Goal: Task Accomplishment & Management: Manage account settings

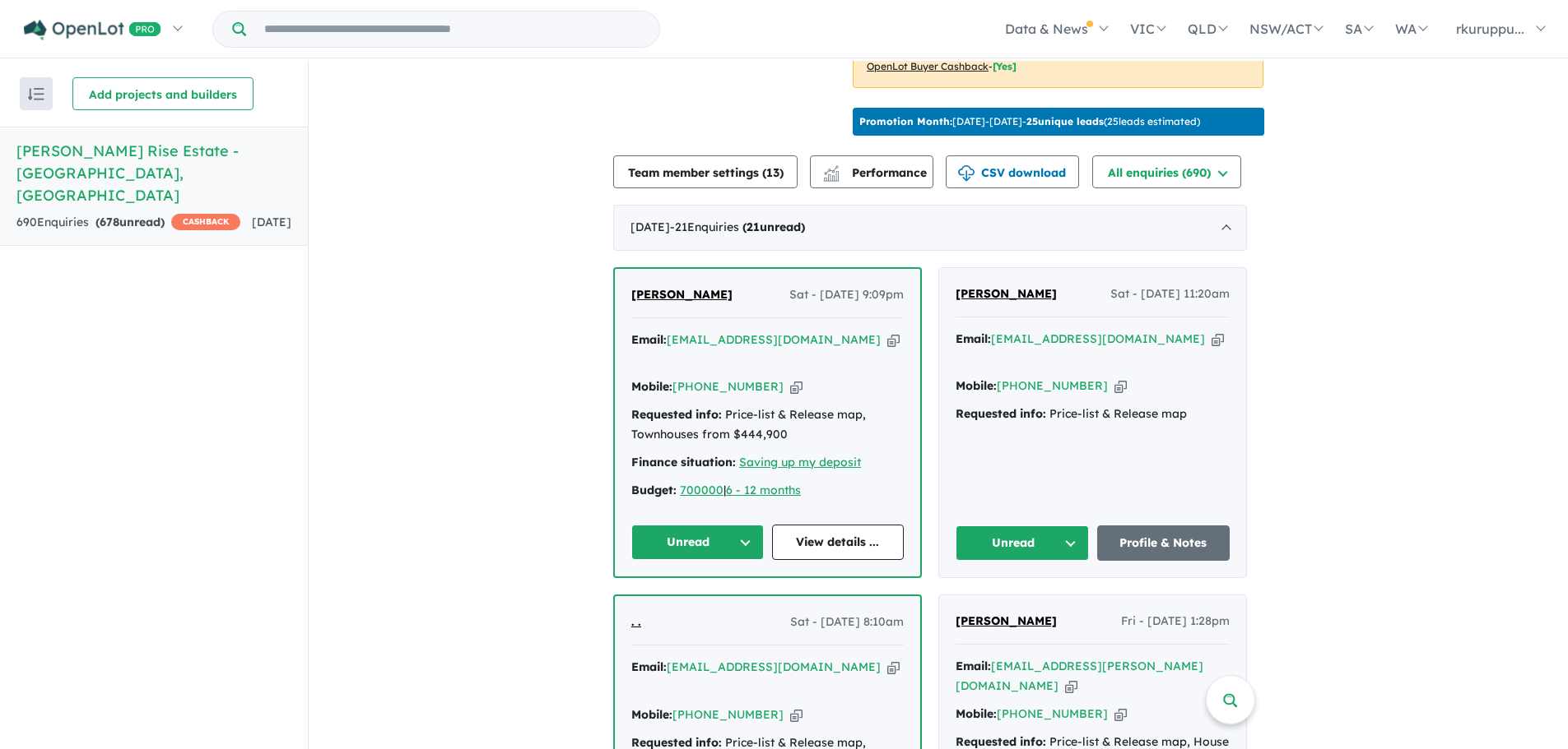
scroll to position [519, 0]
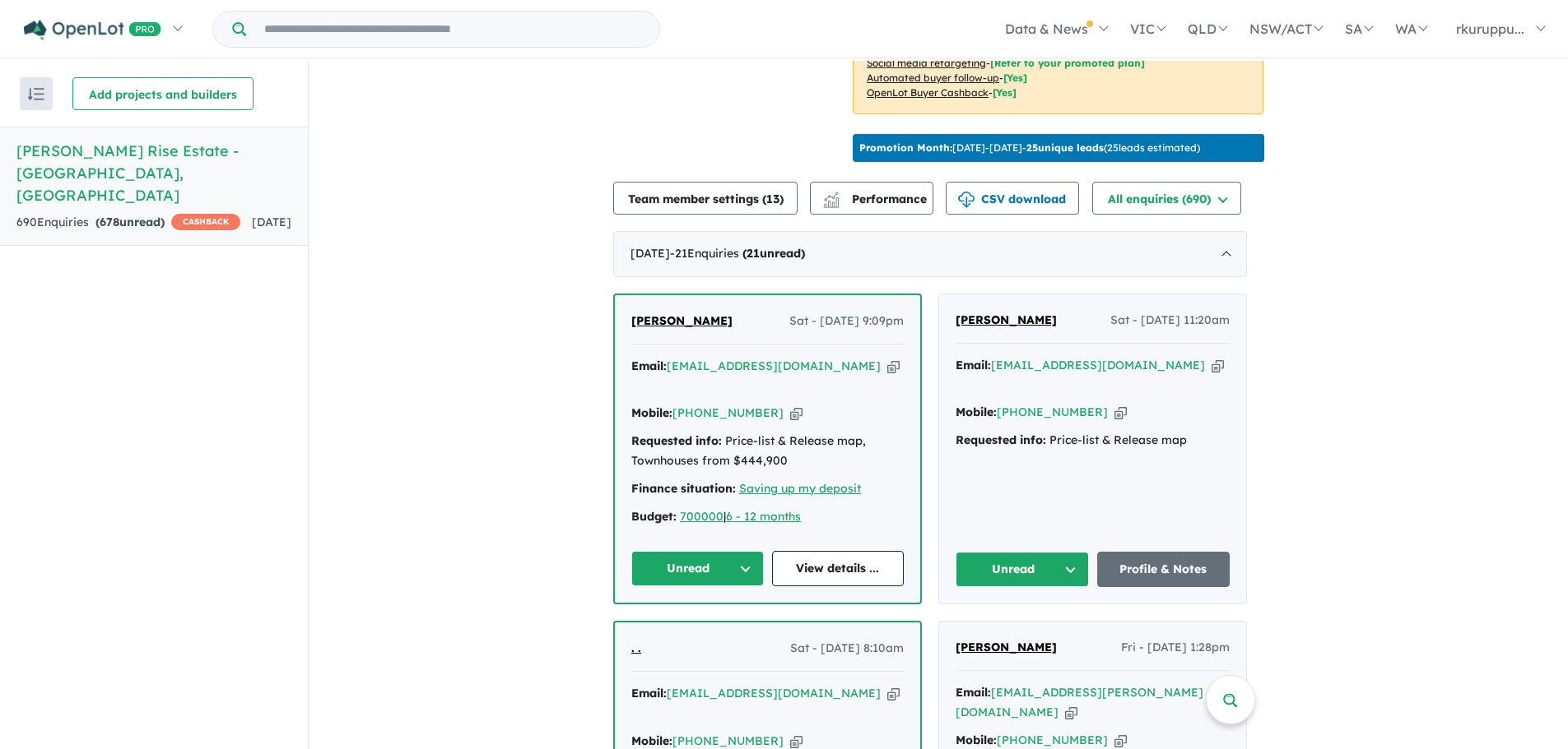
click at [398, 31] on input "Try estate name, suburb, builder or developer" at bounding box center [452, 29] width 407 height 35
paste input "**********"
type input "**********"
click at [437, 74] on strong "raj_aus84@yahoo.com.au" at bounding box center [440, 71] width 219 height 15
click at [435, 73] on strong "raj_aus84@yahoo.com.au" at bounding box center [440, 71] width 219 height 15
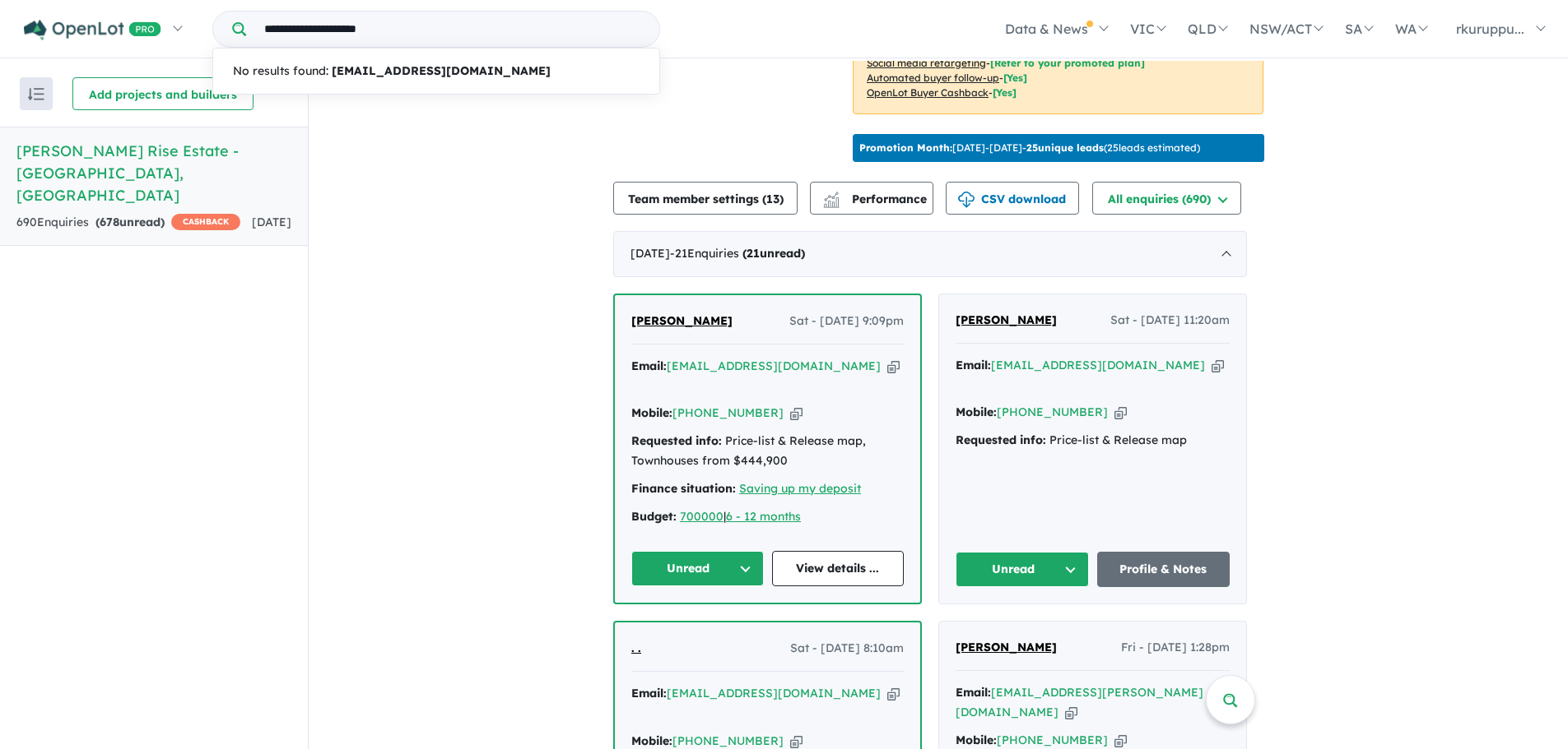
click at [481, 26] on input "**********" at bounding box center [452, 29] width 407 height 35
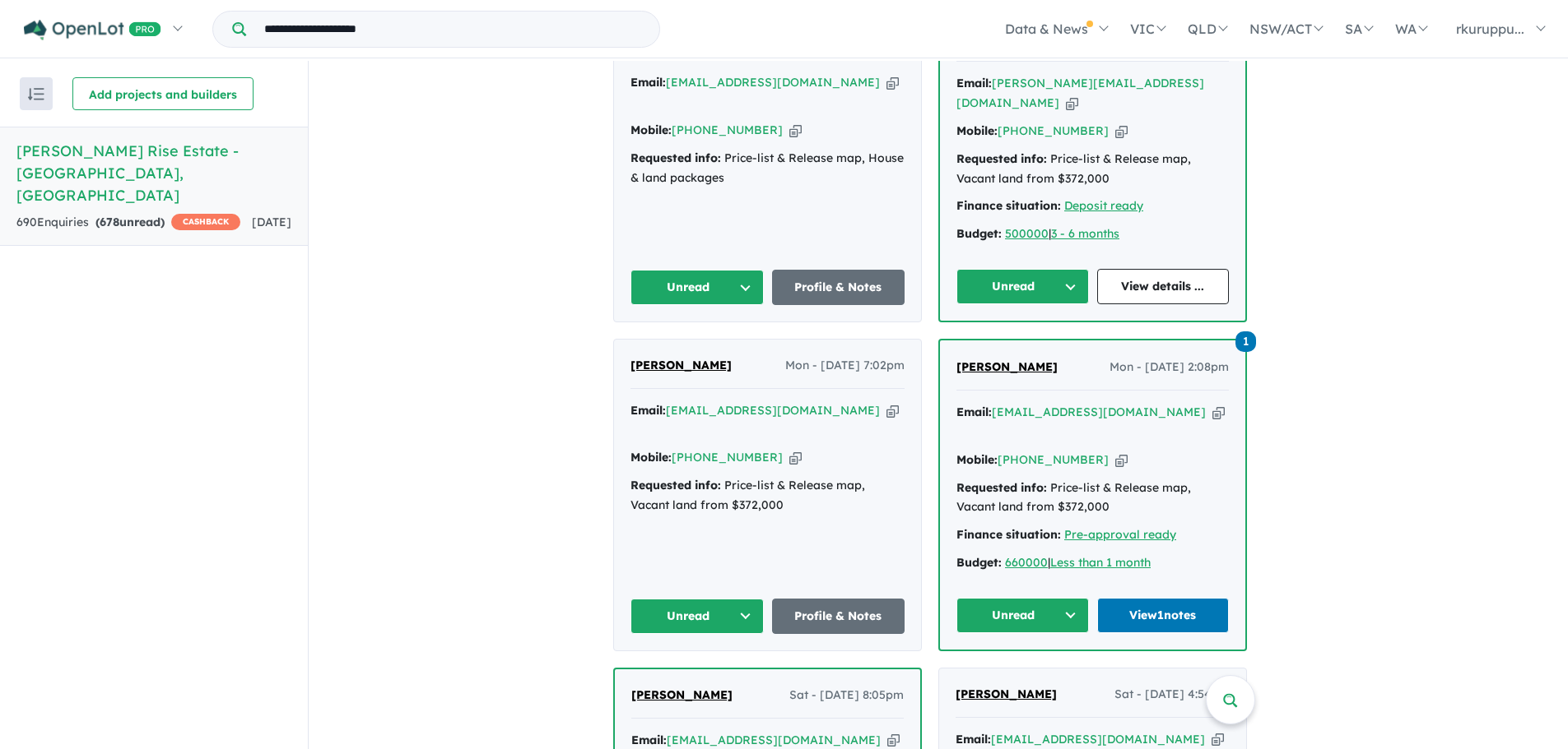
scroll to position [1835, 0]
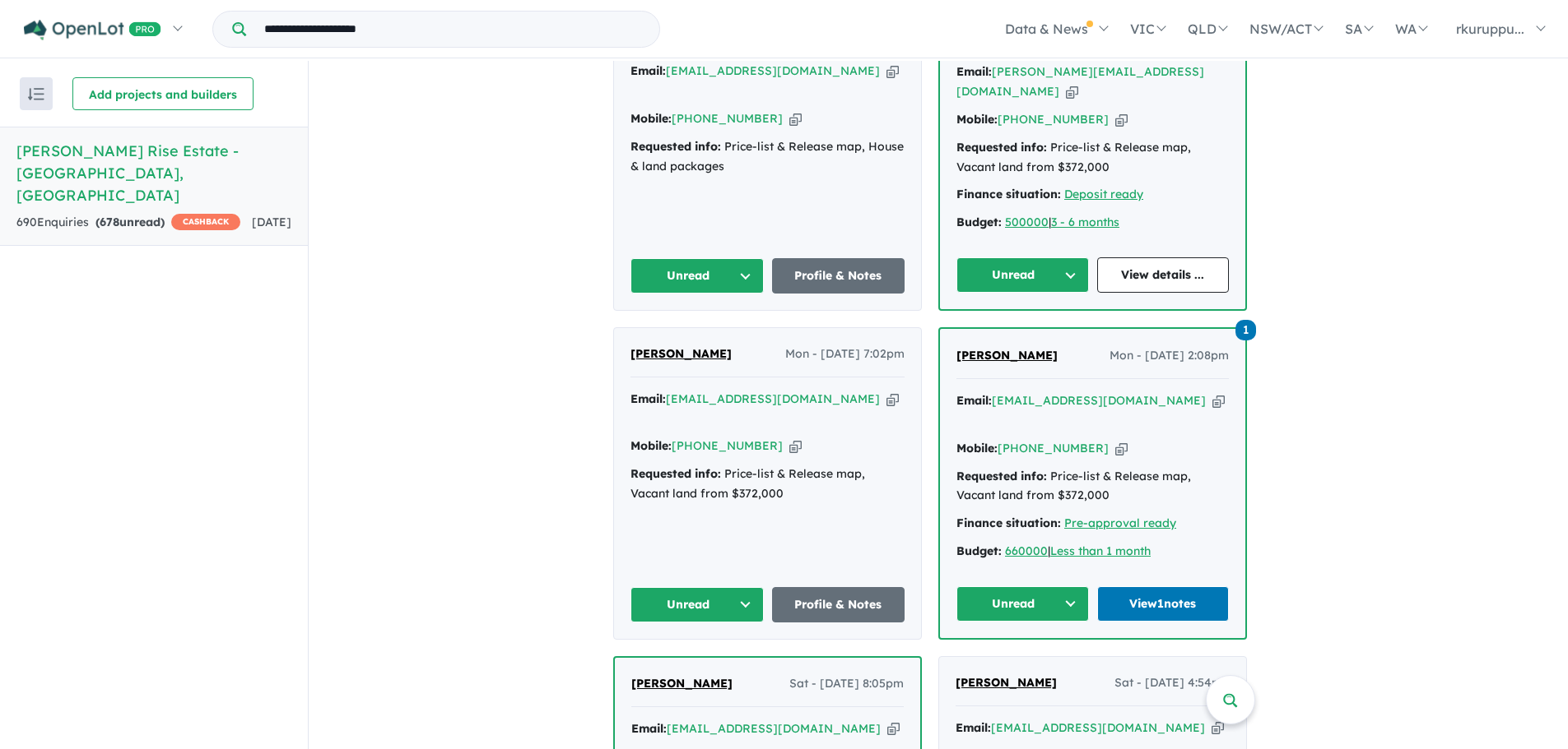
click at [1031, 467] on div "Requested info: Price-list & Release map, Vacant land from $372,000" at bounding box center [1093, 487] width 273 height 40
click at [1181, 586] on link "View 1 notes" at bounding box center [1163, 604] width 133 height 35
click at [1162, 586] on link "View 1 notes" at bounding box center [1163, 604] width 133 height 35
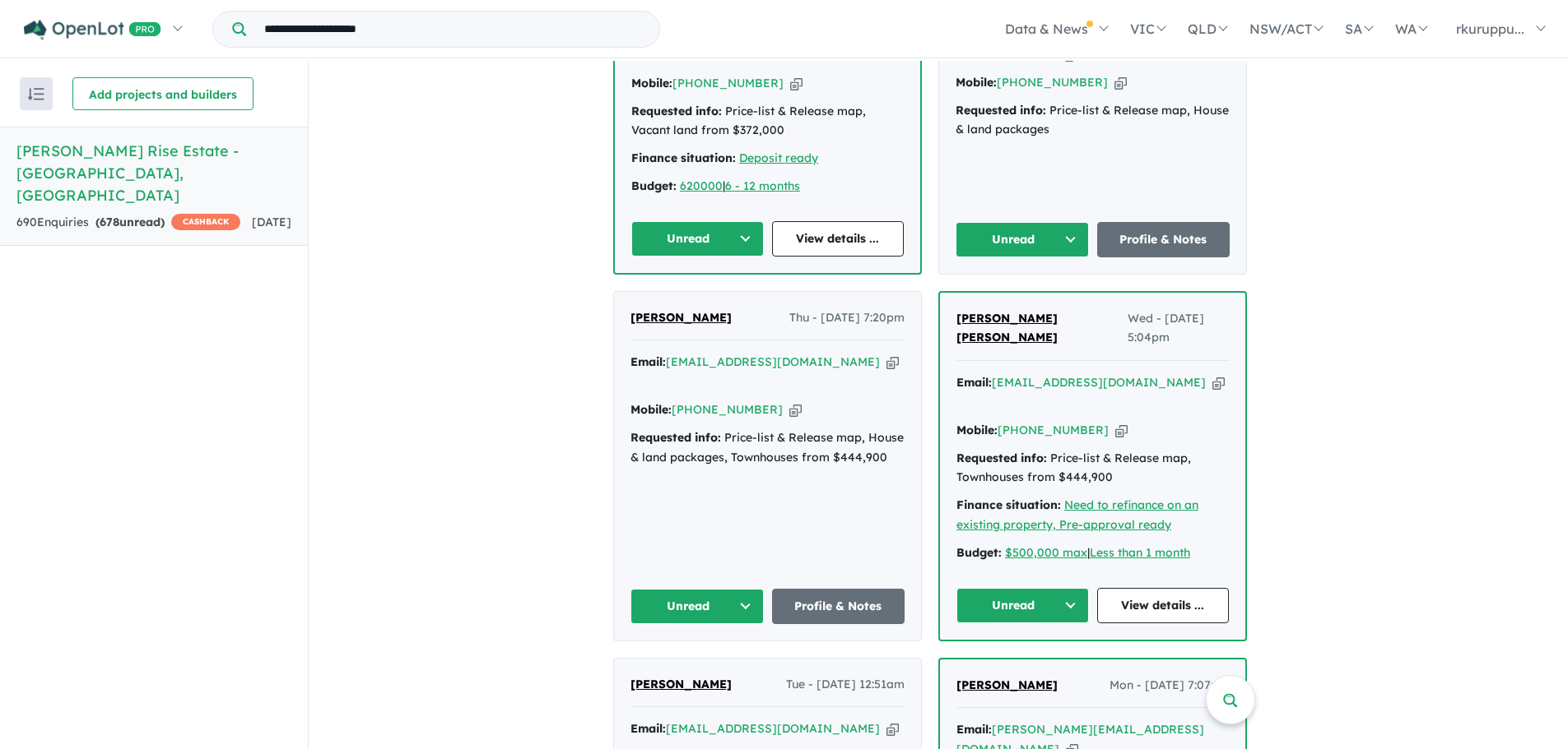
scroll to position [1095, 0]
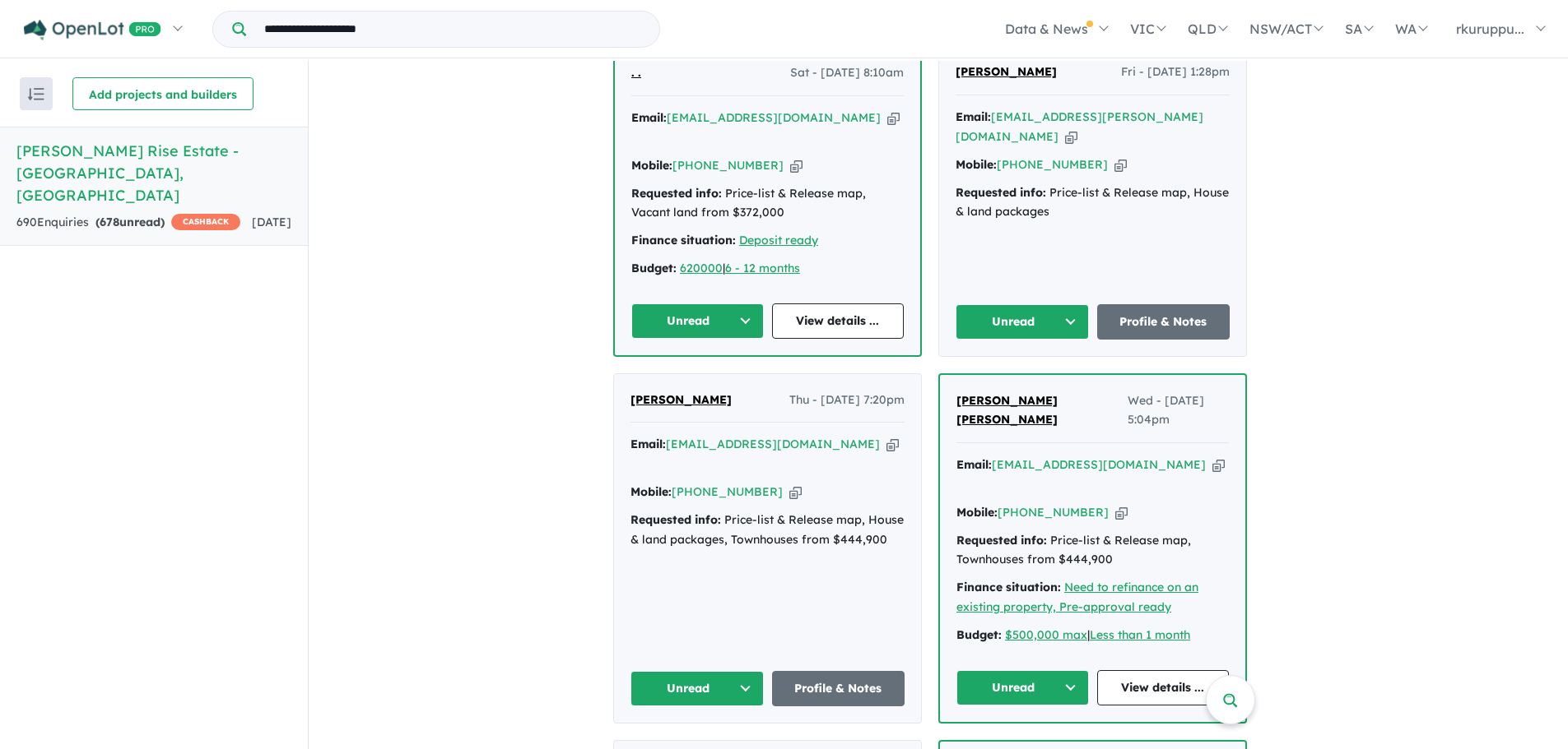
click at [701, 392] on span "[PERSON_NAME]" at bounding box center [681, 399] width 101 height 15
click at [684, 392] on span "[PERSON_NAME]" at bounding box center [681, 399] width 101 height 15
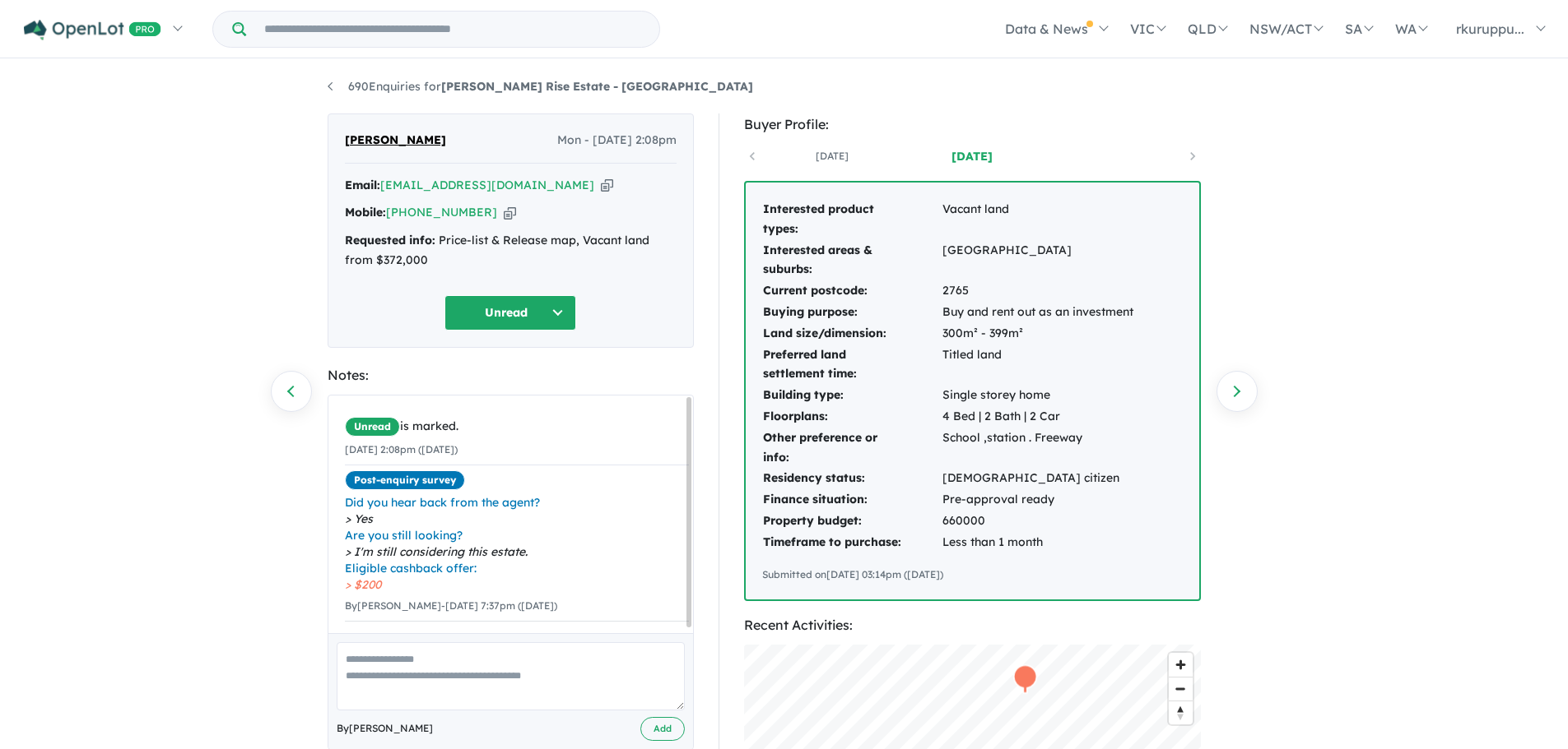
click at [504, 212] on icon "button" at bounding box center [510, 212] width 12 height 18
click at [544, 313] on button "Unread" at bounding box center [510, 313] width 132 height 35
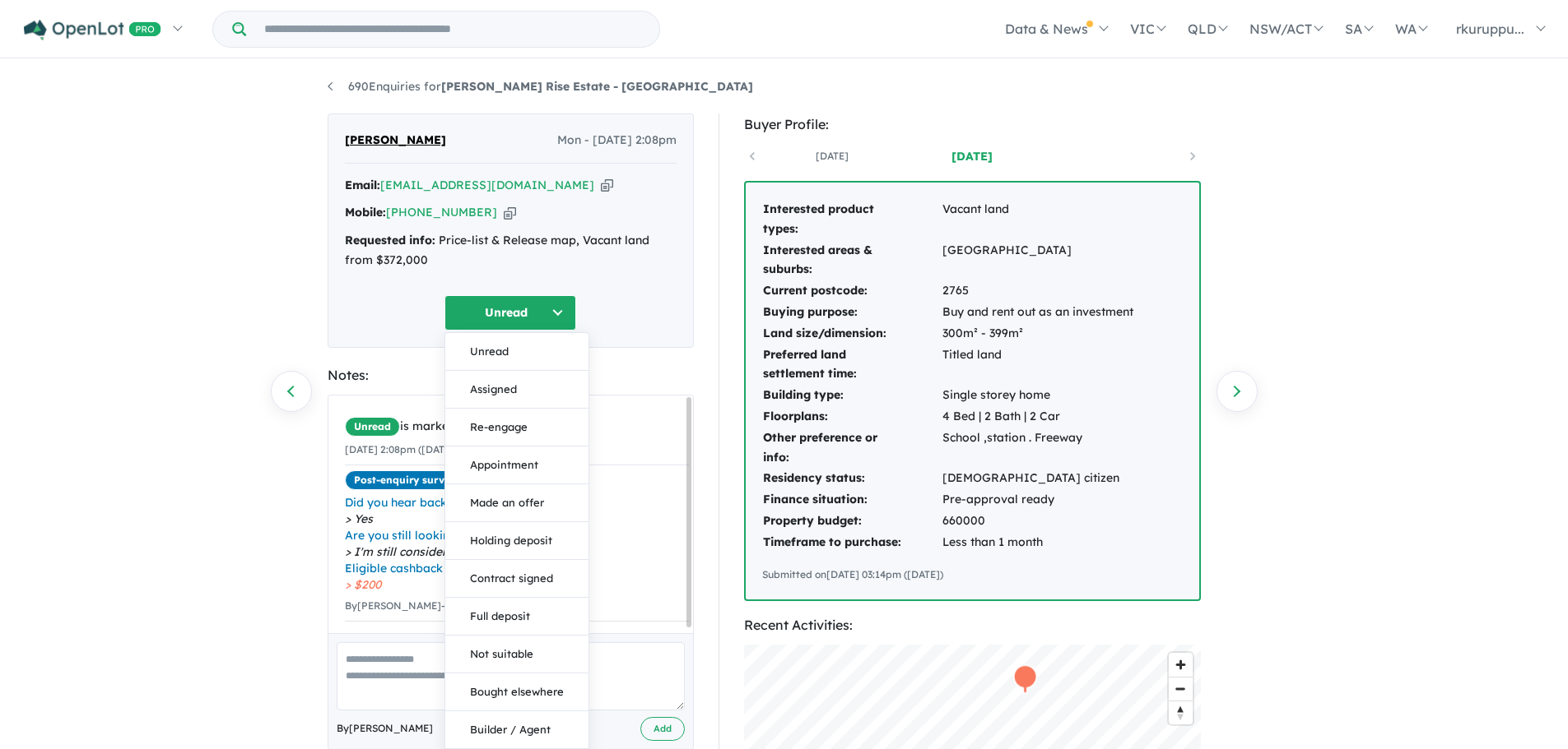
click at [609, 309] on div "Unread Unread Assigned Re-engage Appointment Made an offer Holding deposit Cont…" at bounding box center [510, 313] width 331 height 35
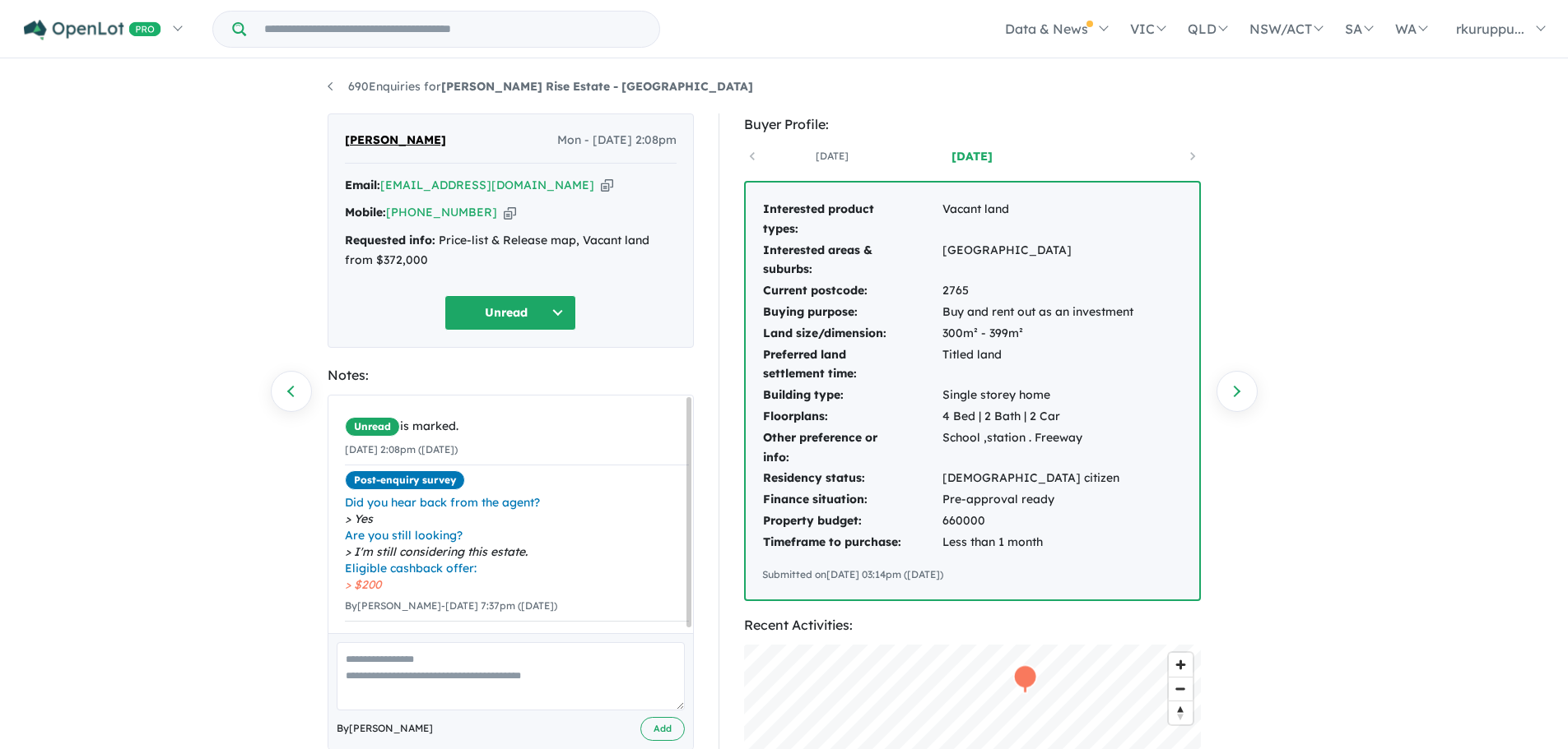
click at [609, 309] on div "Unread Unread Assigned Re-engage Appointment Made an offer Holding deposit Cont…" at bounding box center [510, 313] width 331 height 35
click at [409, 144] on span "Amarjeet Sandhu" at bounding box center [395, 141] width 101 height 19
click at [390, 141] on span "Amarjeet Sandhu" at bounding box center [395, 141] width 101 height 19
click at [561, 18] on input "Try estate name, suburb, builder or developer" at bounding box center [452, 29] width 407 height 35
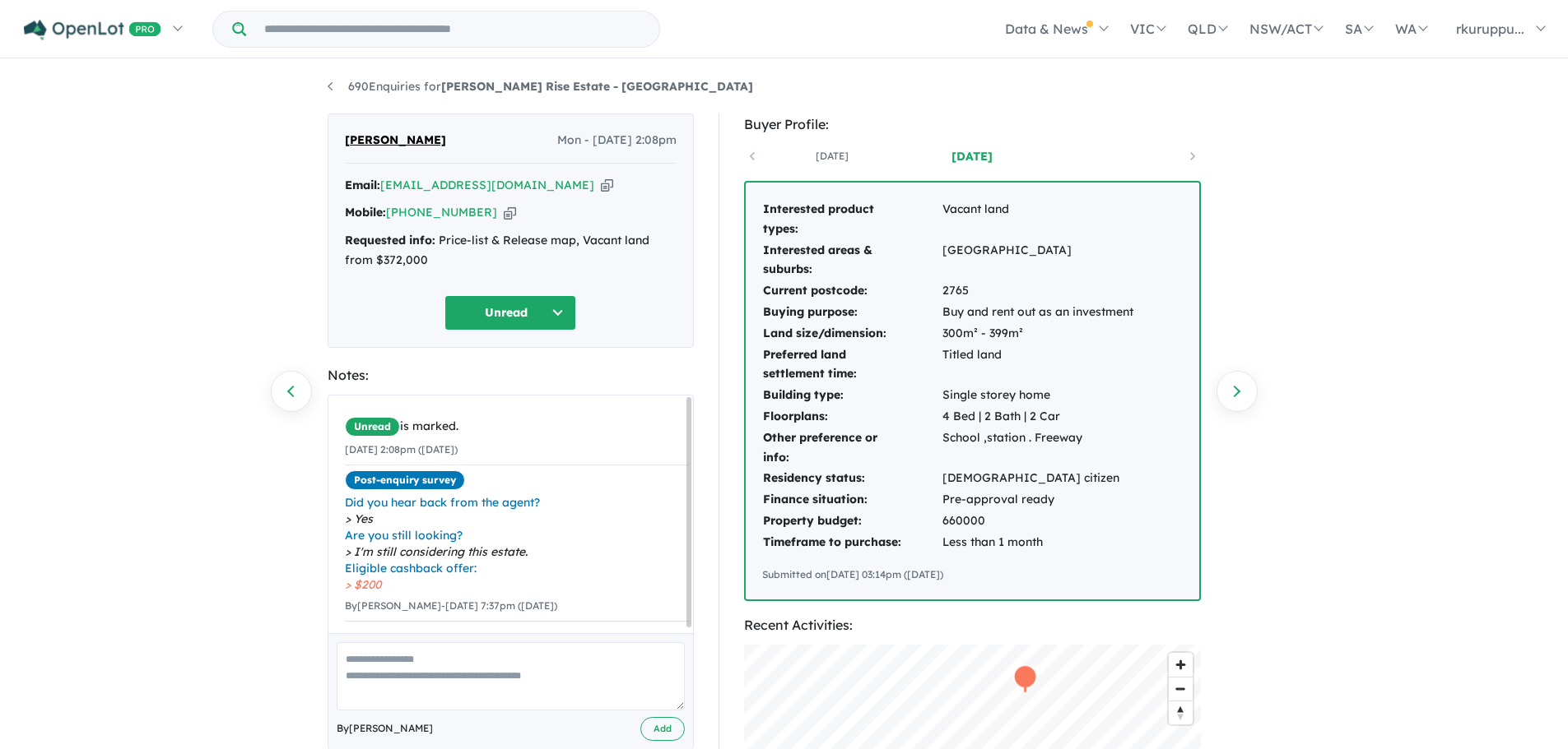
paste input "**********"
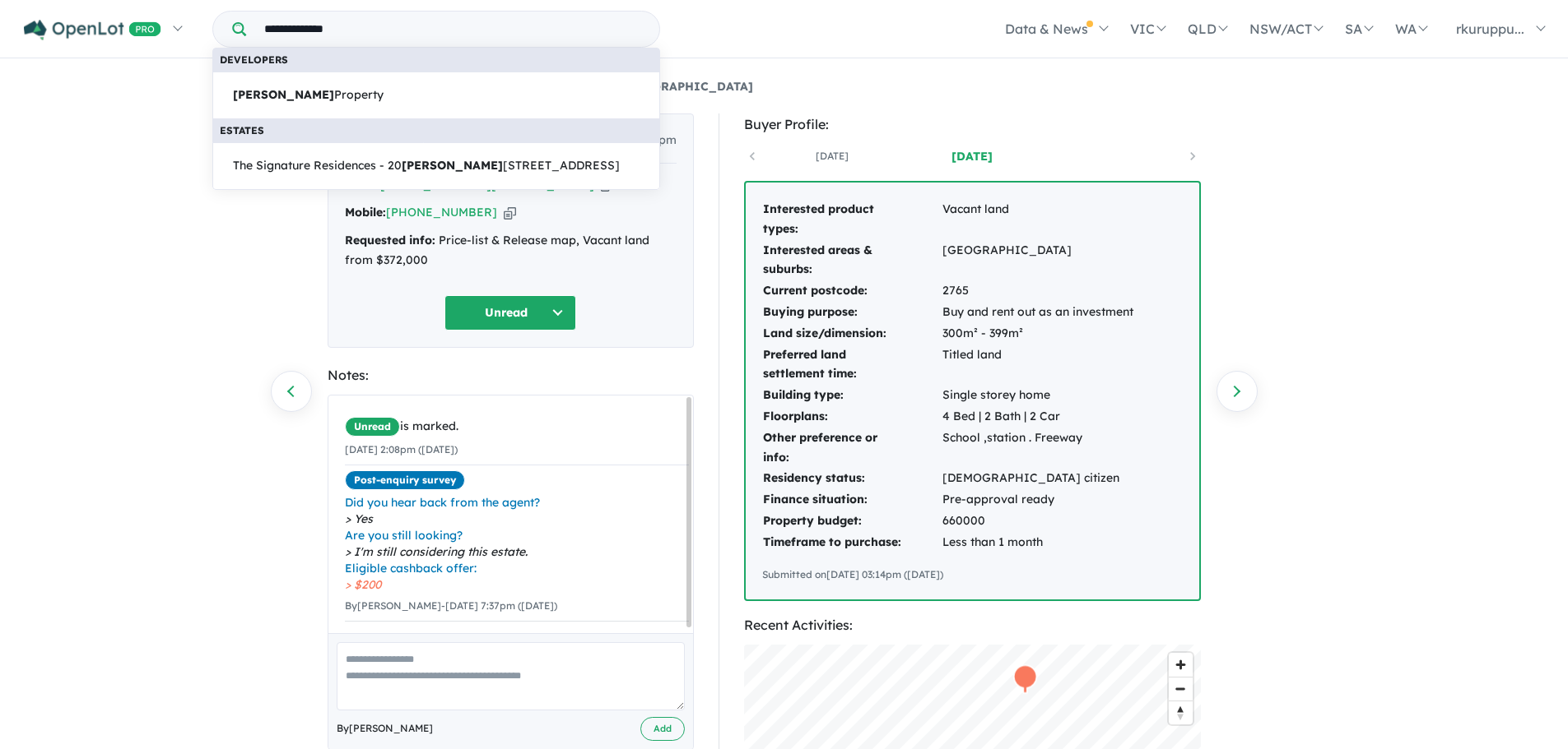
type input "**********"
click at [1058, 137] on section "Buyer Profile: 8 days ago 6 days ago Interested product types: Vacant land Inte…" at bounding box center [973, 357] width 457 height 488
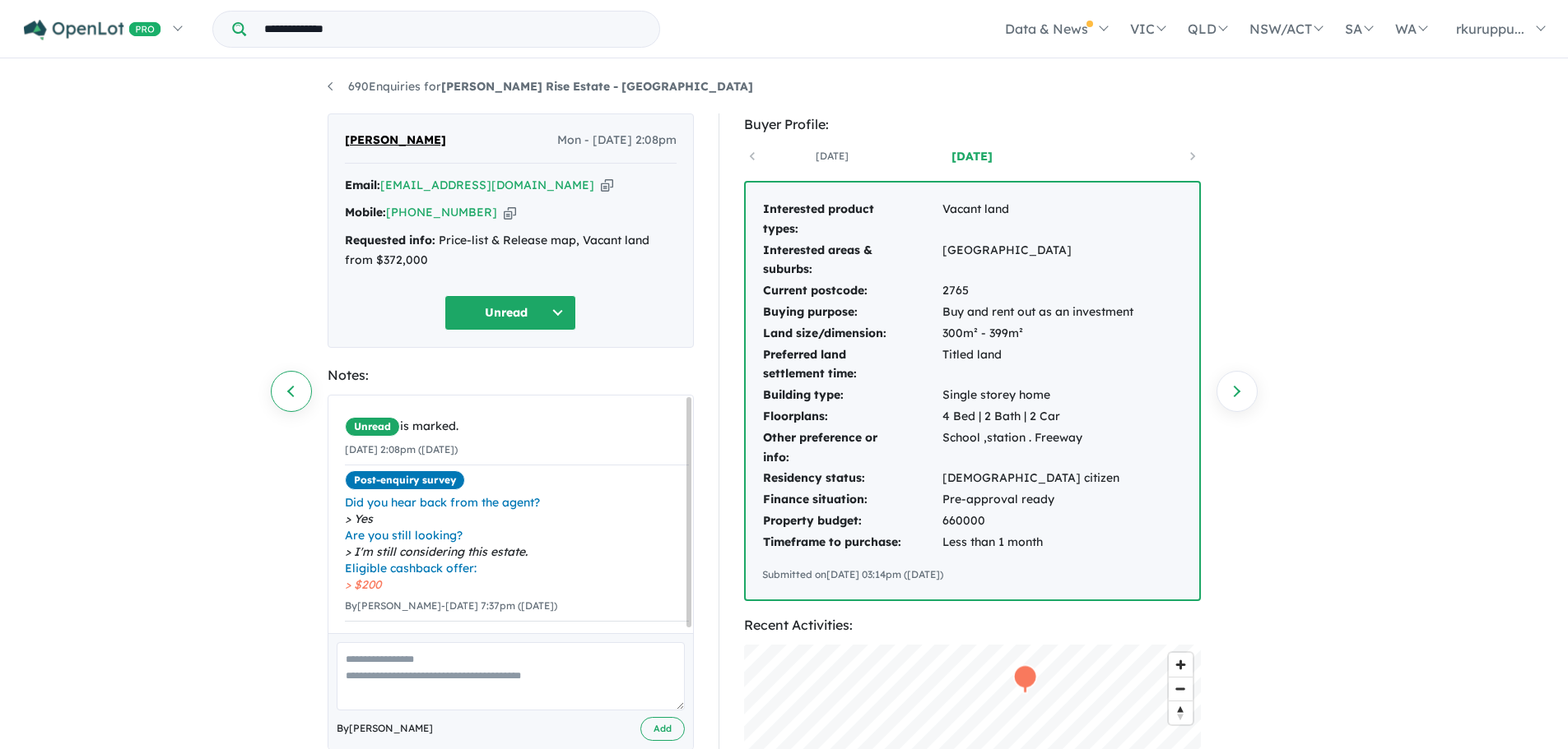
click at [290, 389] on link "Previous enquiry" at bounding box center [291, 391] width 41 height 41
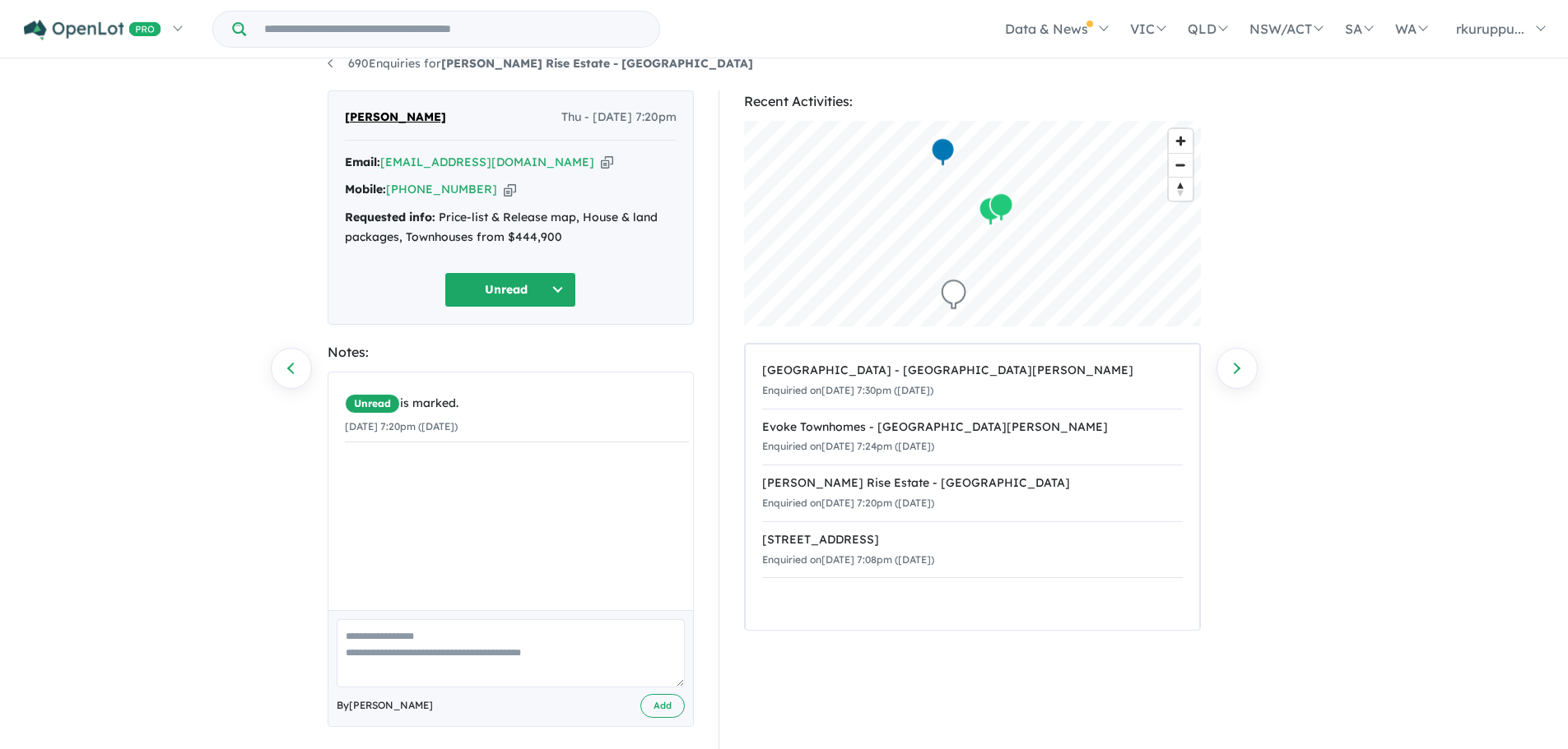
scroll to position [34, 0]
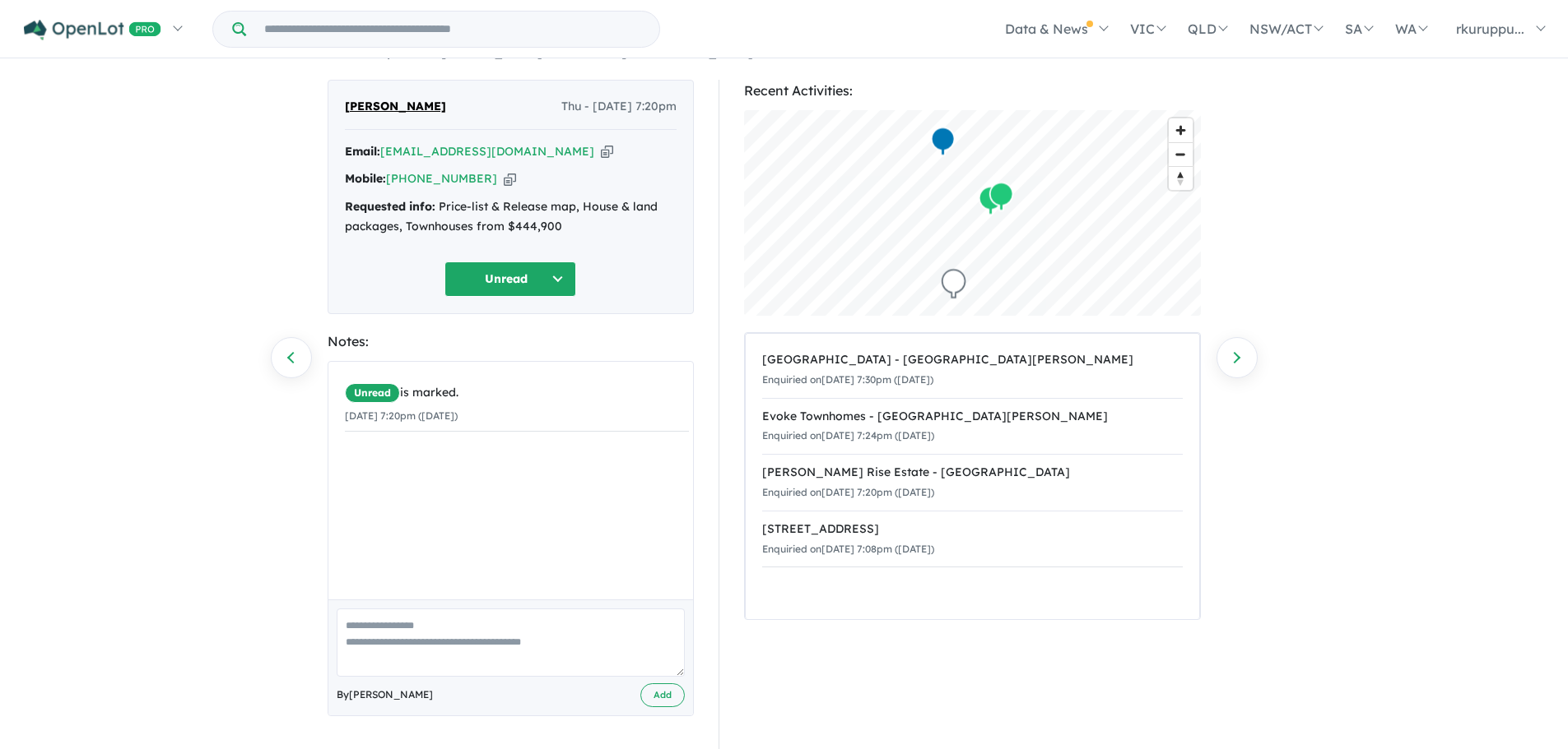
click at [533, 279] on button "Unread" at bounding box center [510, 279] width 132 height 35
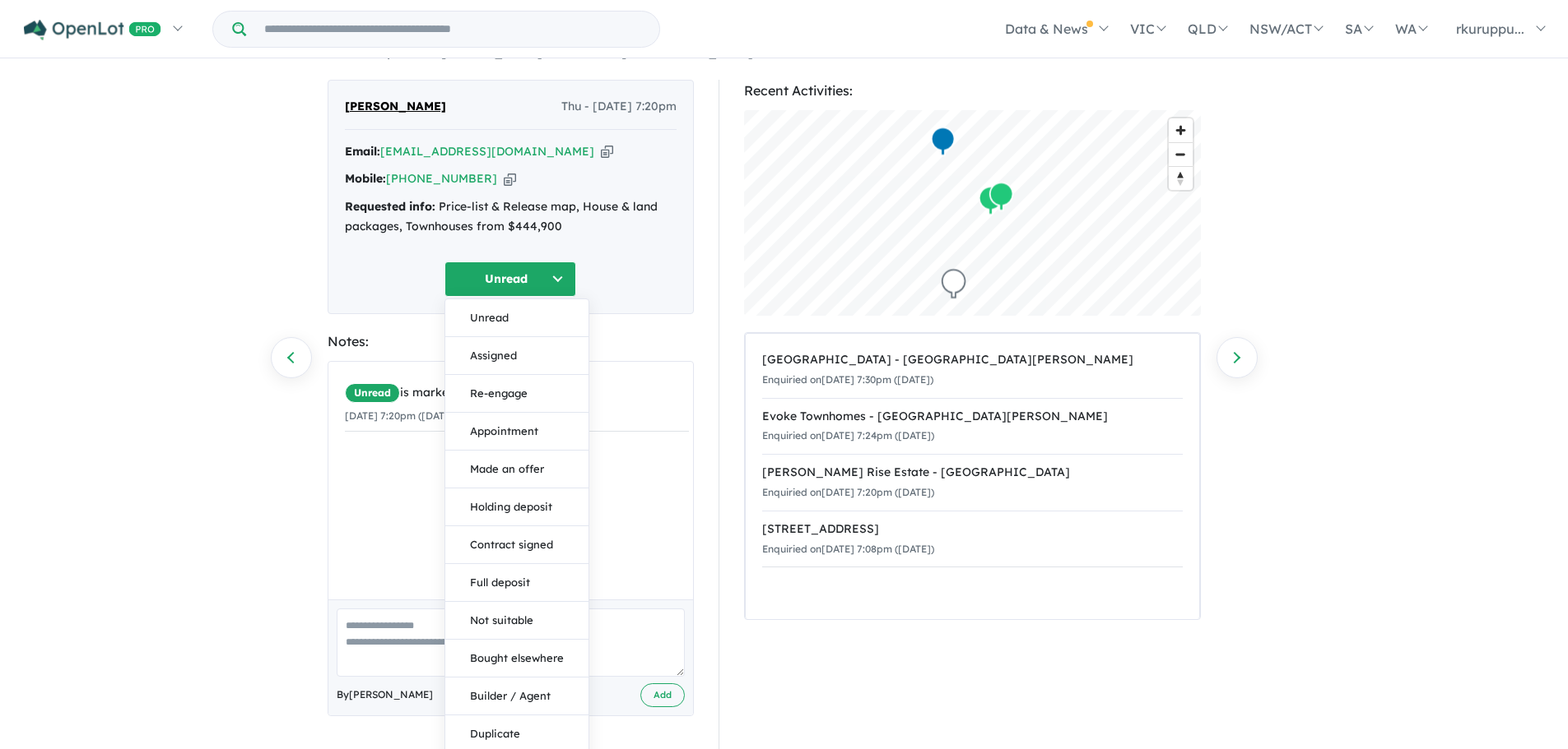
click at [608, 273] on div "Unread Unread Assigned Re-engage Appointment Made an offer Holding deposit Cont…" at bounding box center [510, 279] width 331 height 35
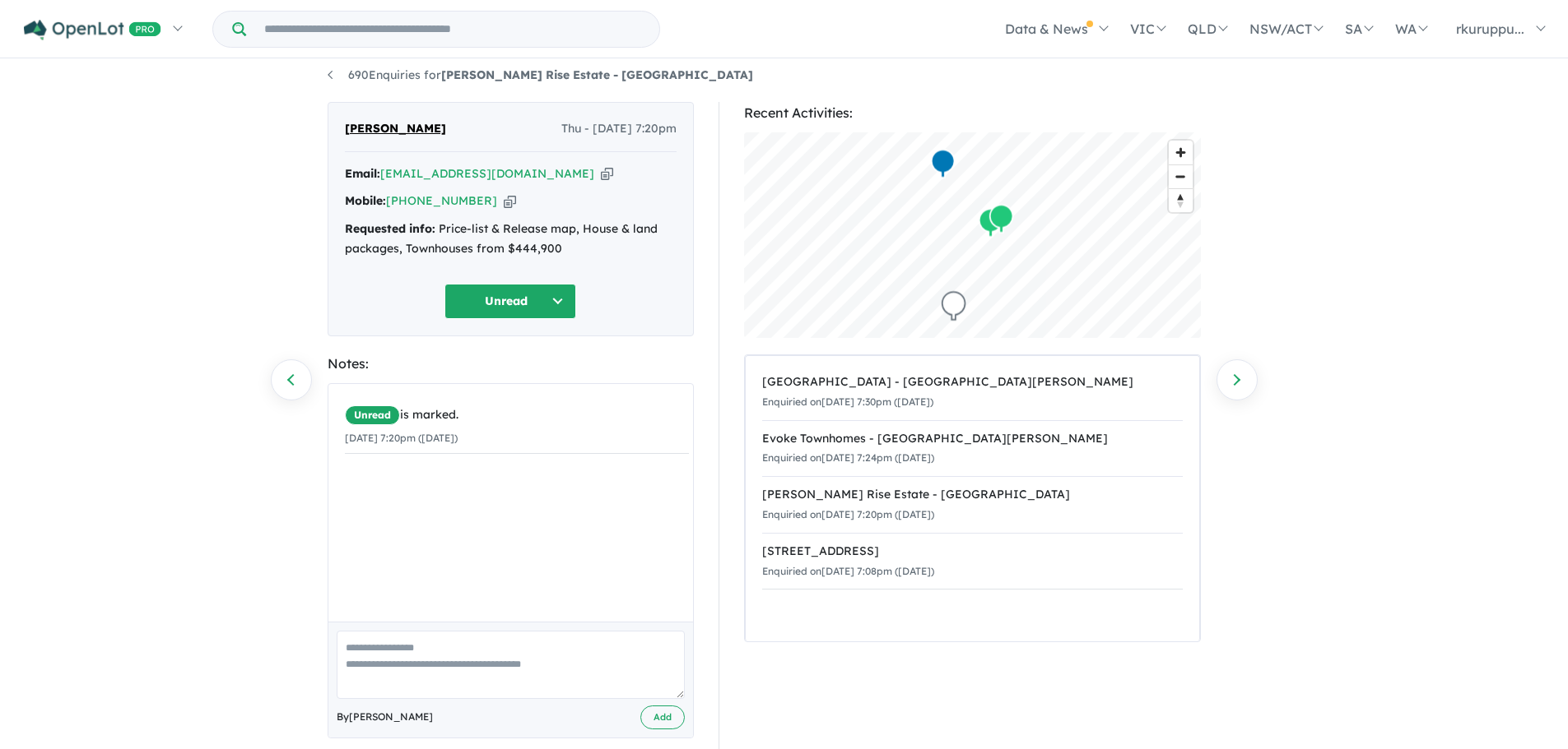
scroll to position [0, 0]
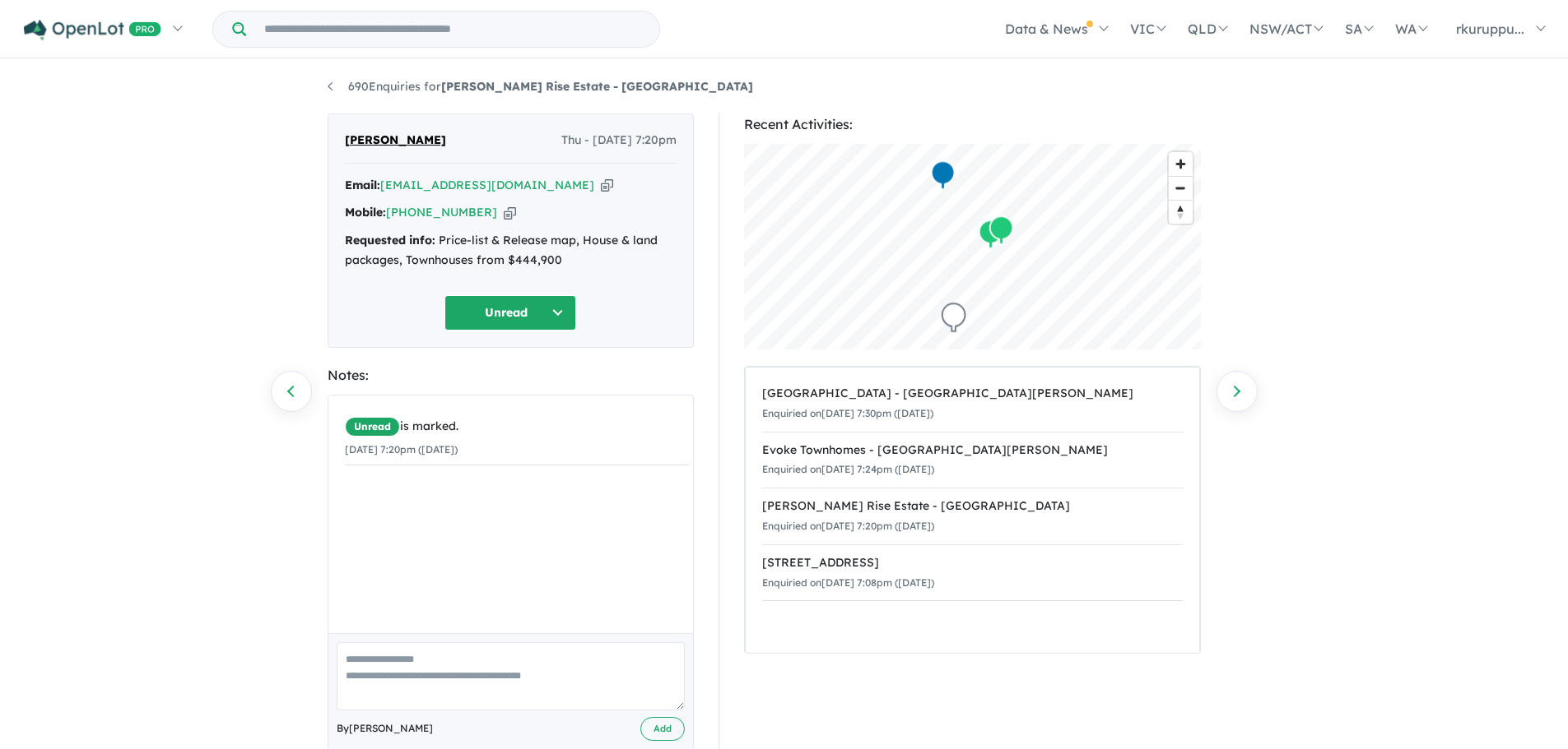
click at [446, 143] on div "Samuel Heurtau Thu - 14/08/2025, 7:20pm" at bounding box center [510, 147] width 331 height 33
click at [524, 316] on button "Unread" at bounding box center [510, 313] width 132 height 35
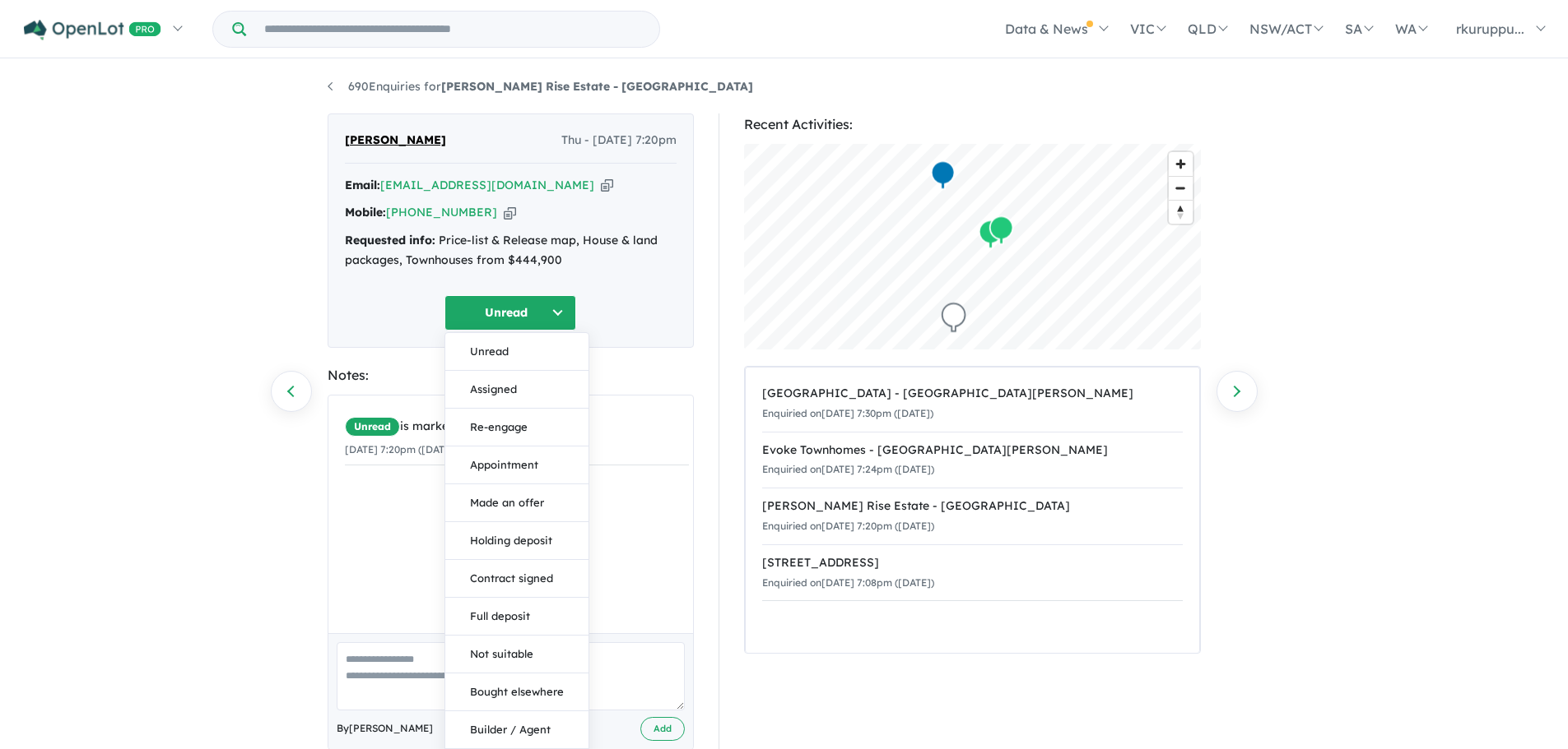
click at [677, 296] on div "[PERSON_NAME] Thu - [DATE] 7:20pm Email: [EMAIL_ADDRESS][DOMAIN_NAME] Copied! M…" at bounding box center [510, 230] width 366 height 235
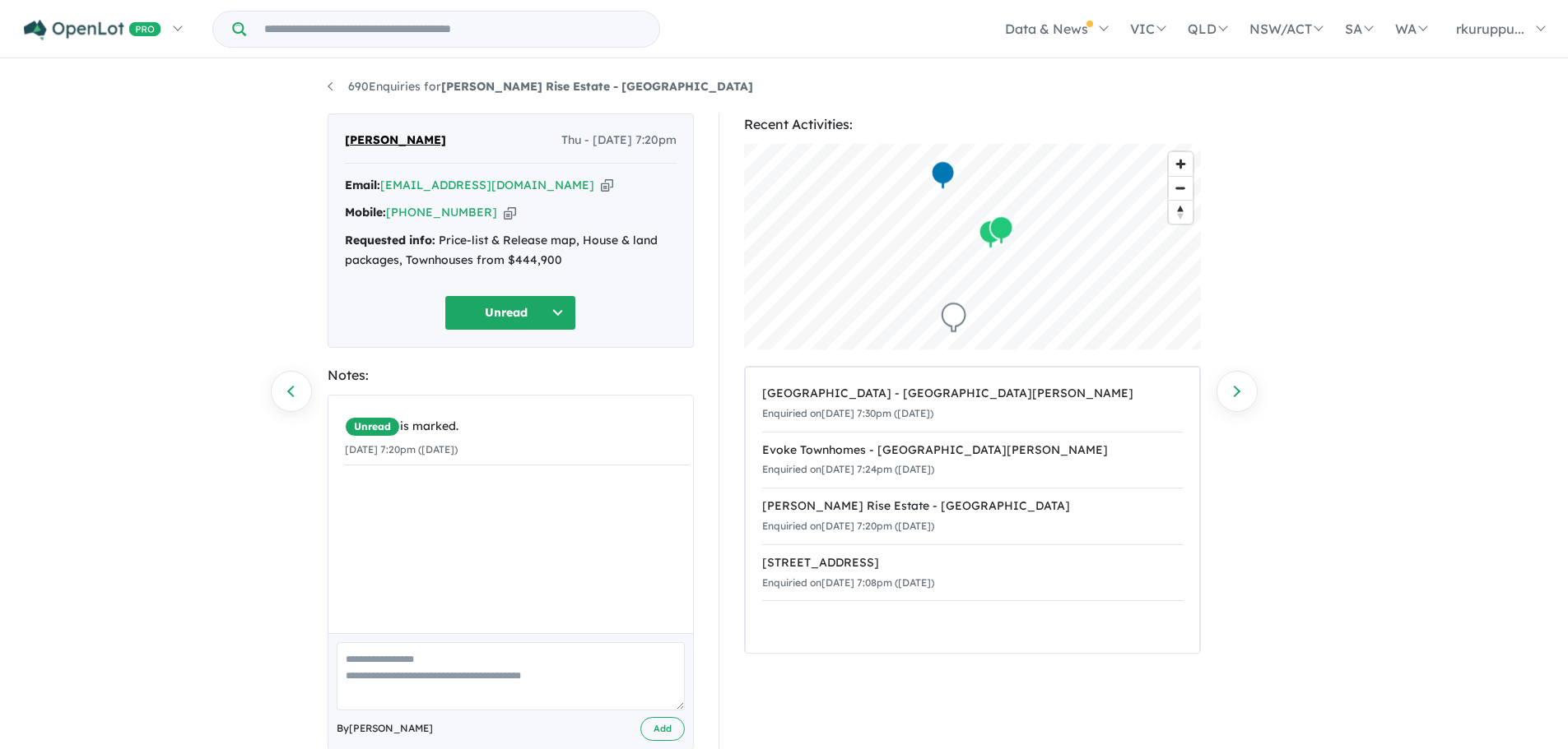
click at [599, 191] on div "Email: [EMAIL_ADDRESS][DOMAIN_NAME] Copied!" at bounding box center [510, 186] width 331 height 19
click at [518, 314] on button "Unread" at bounding box center [510, 313] width 132 height 35
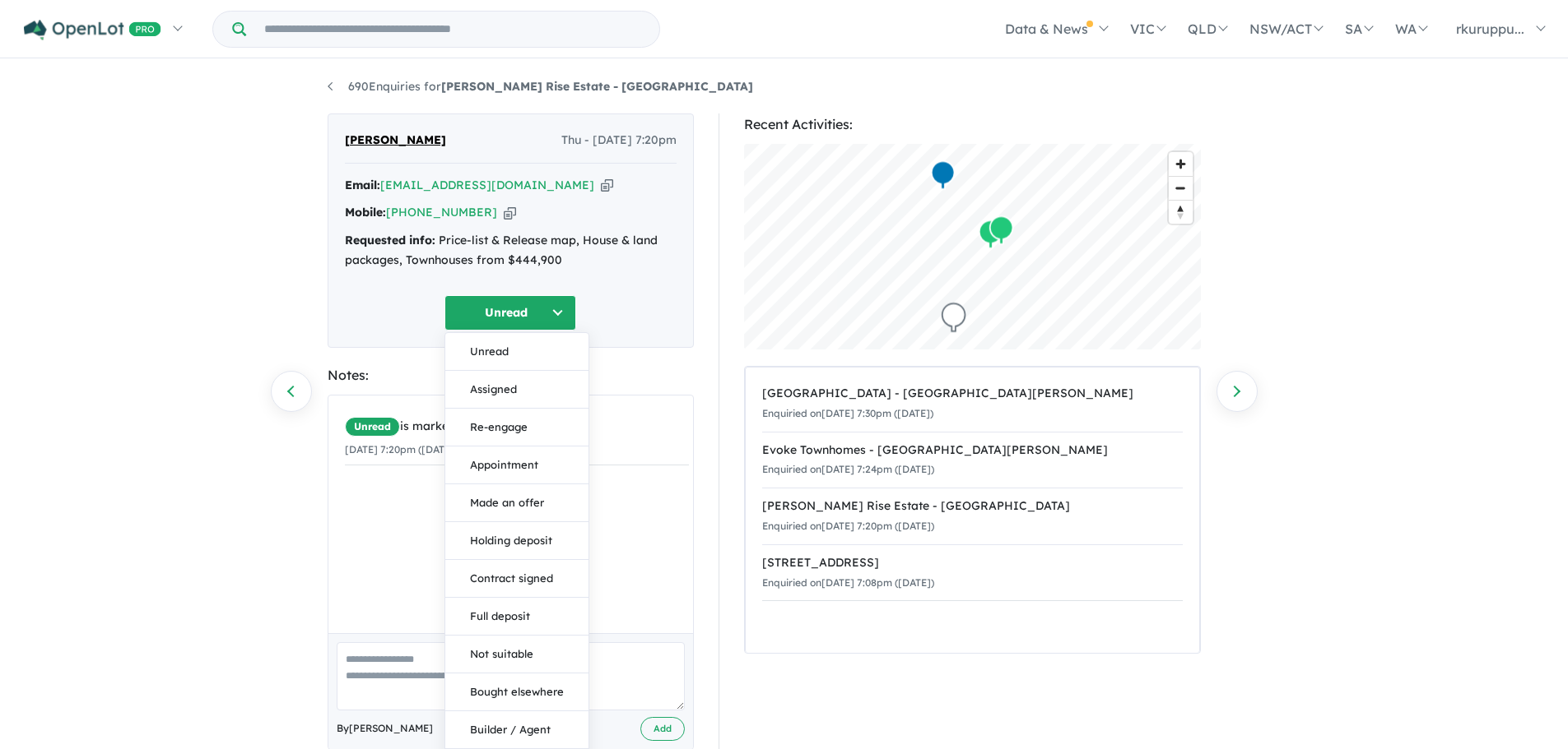
click at [563, 314] on button "Unread" at bounding box center [510, 313] width 132 height 35
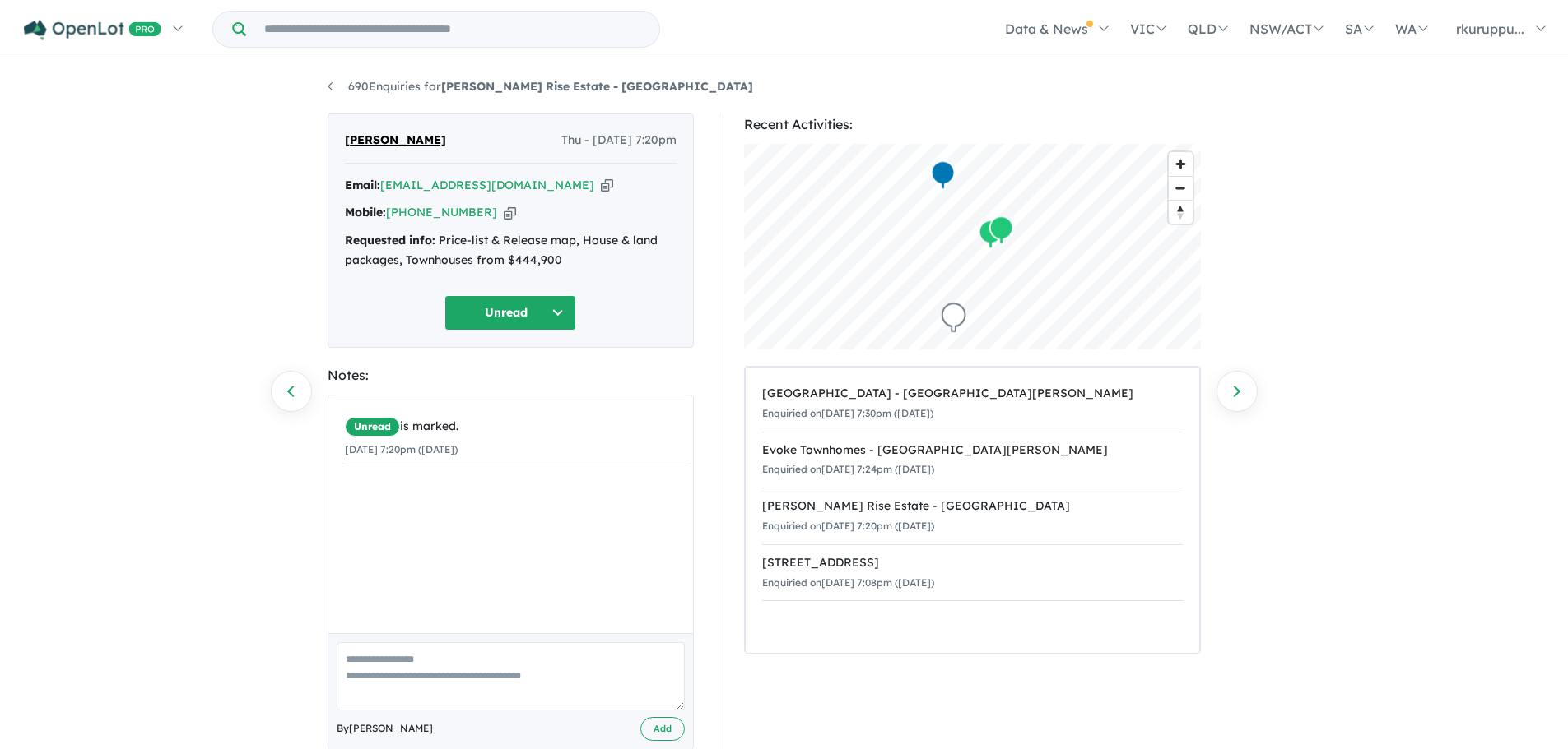
click at [556, 315] on button "Unread" at bounding box center [510, 313] width 132 height 35
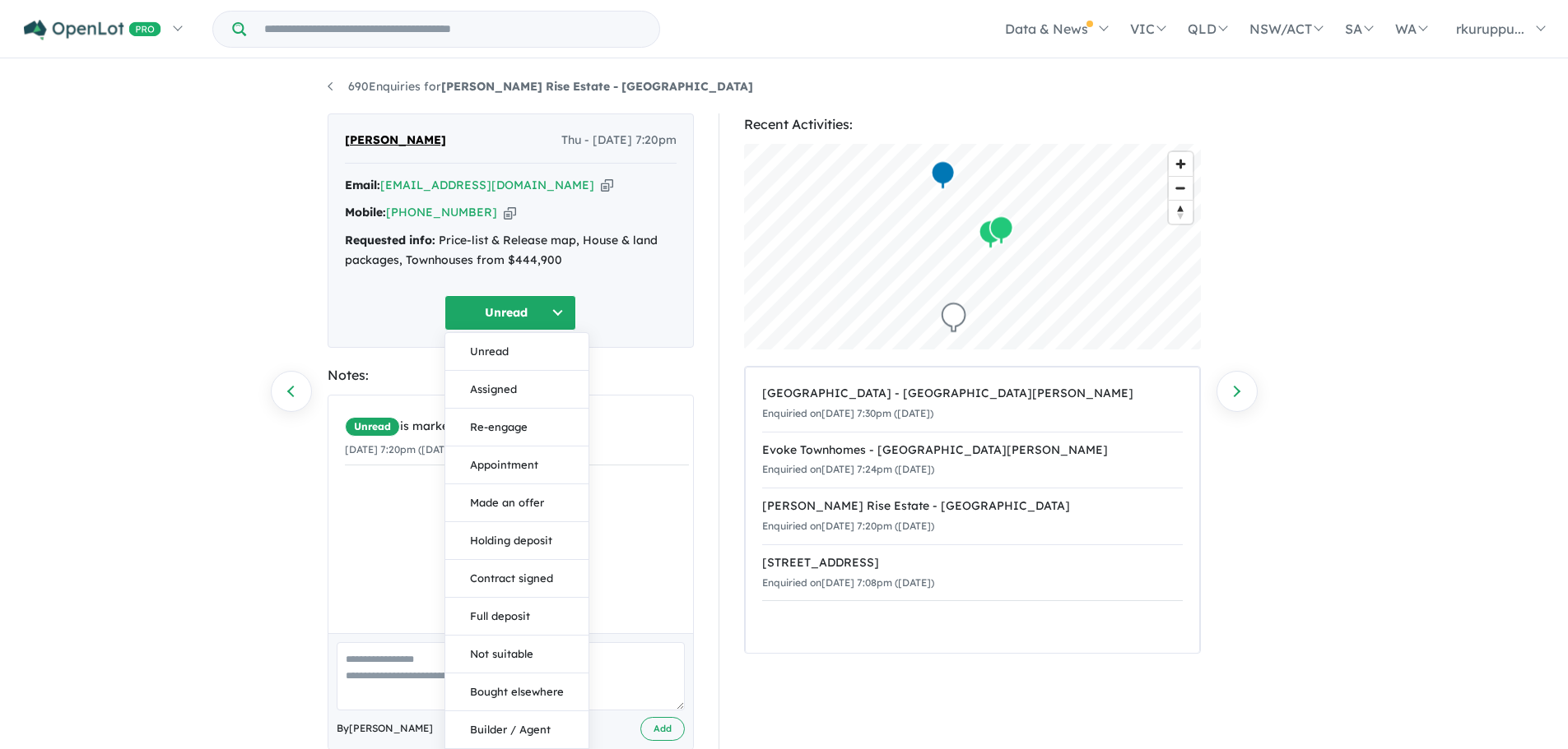
click at [556, 315] on button "Unread" at bounding box center [510, 313] width 132 height 35
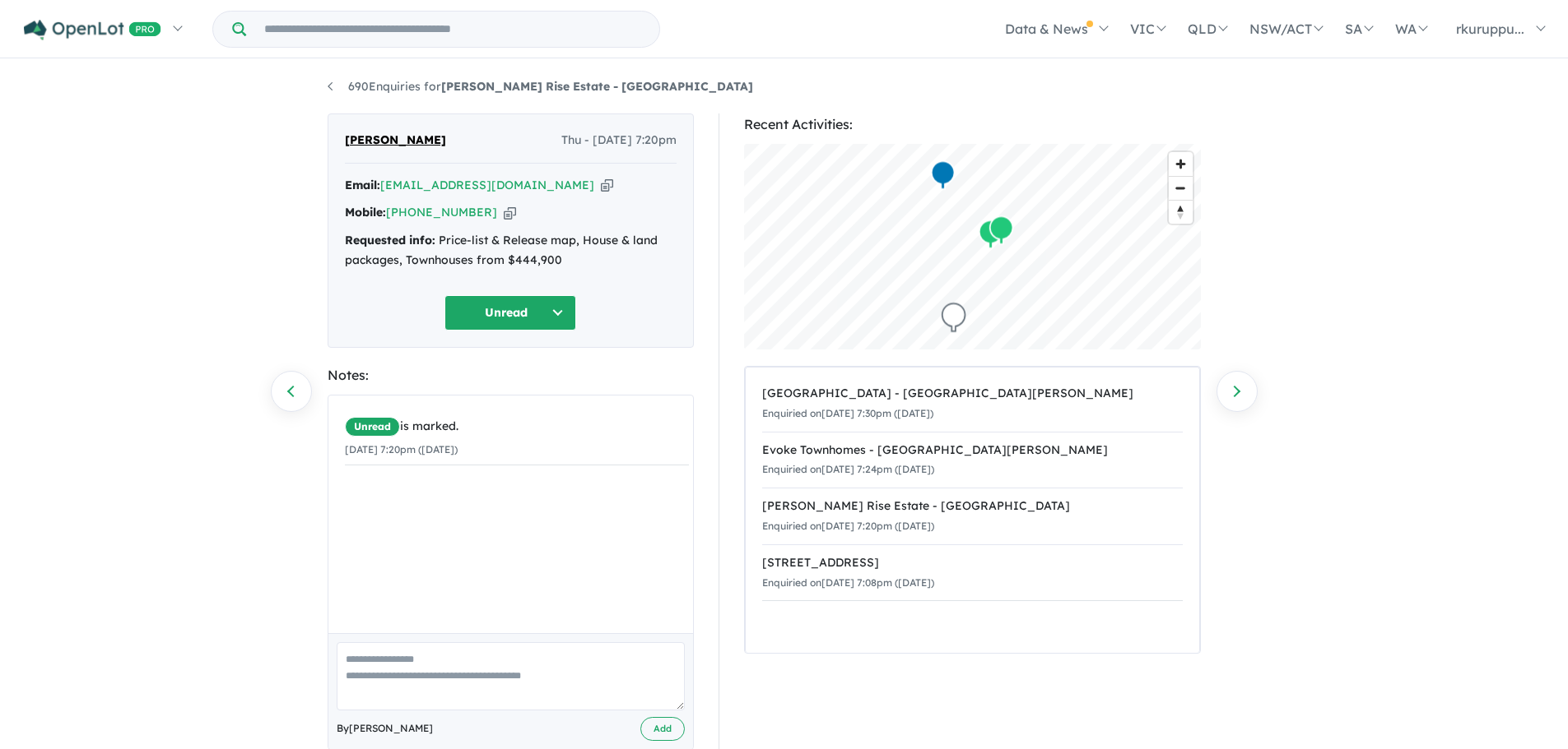
click at [556, 315] on button "Unread" at bounding box center [510, 313] width 132 height 35
